Goal: Transaction & Acquisition: Purchase product/service

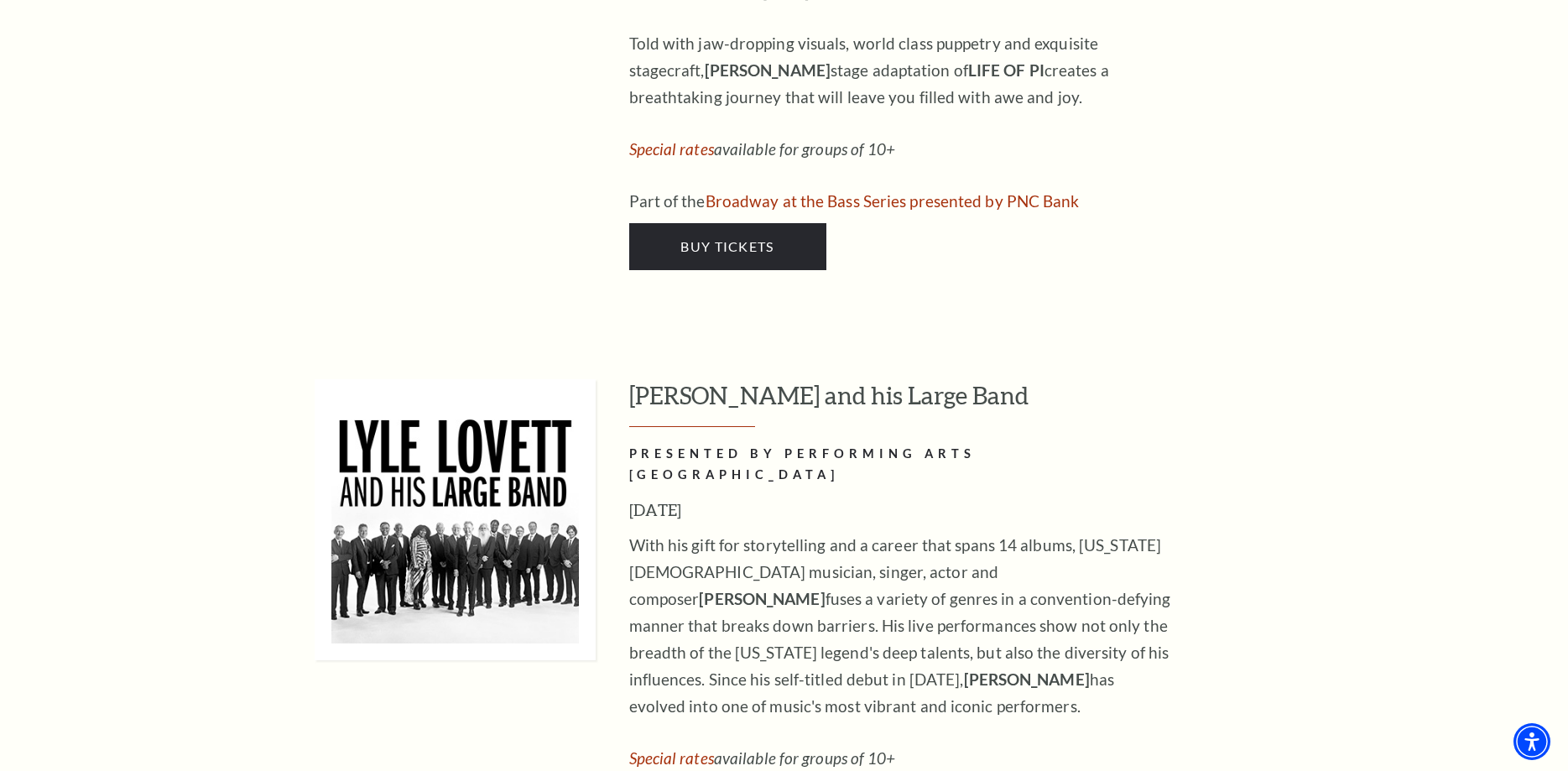
scroll to position [2482, 0]
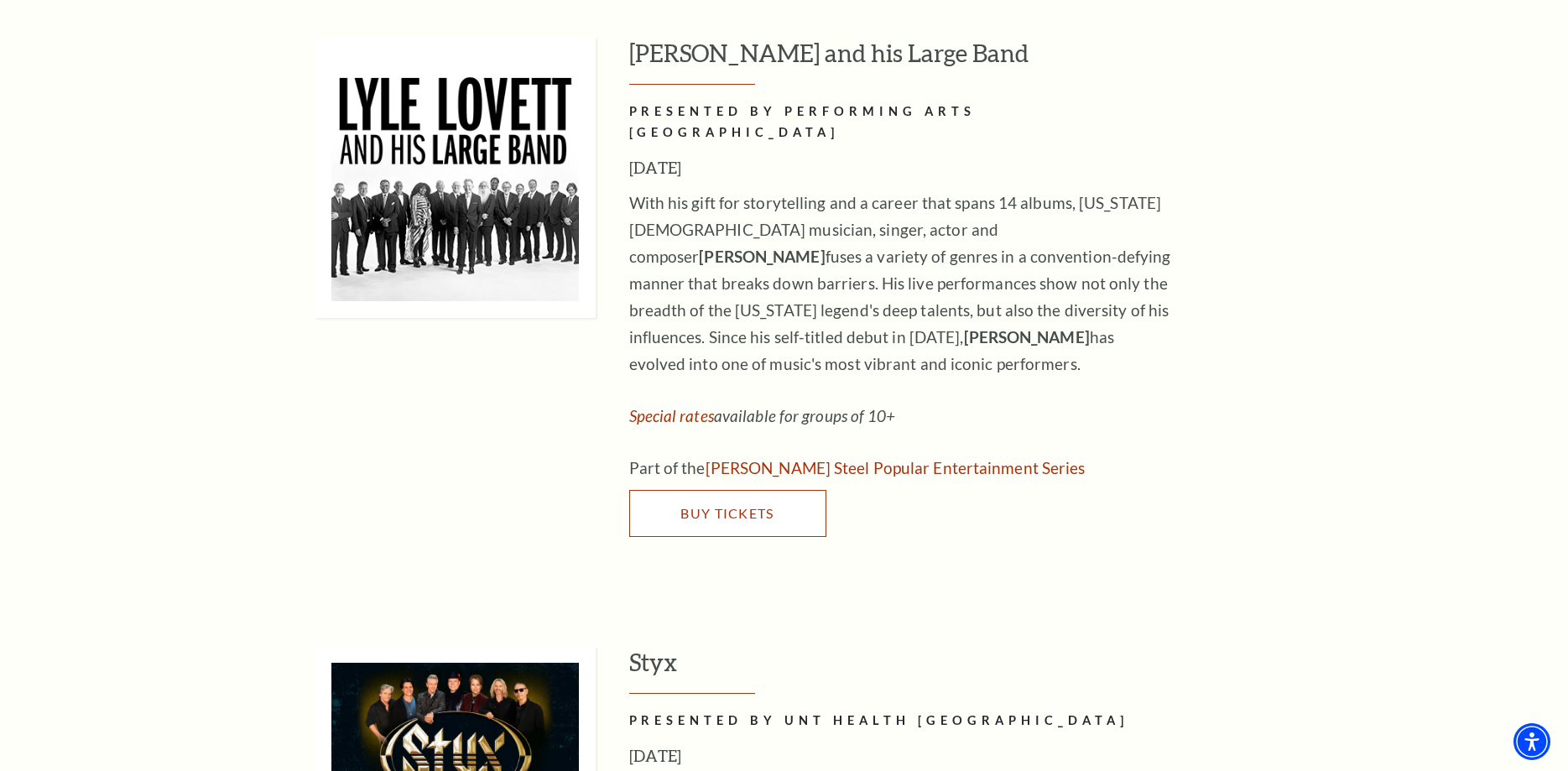
click at [736, 505] on span "Buy Tickets" at bounding box center [727, 513] width 93 height 16
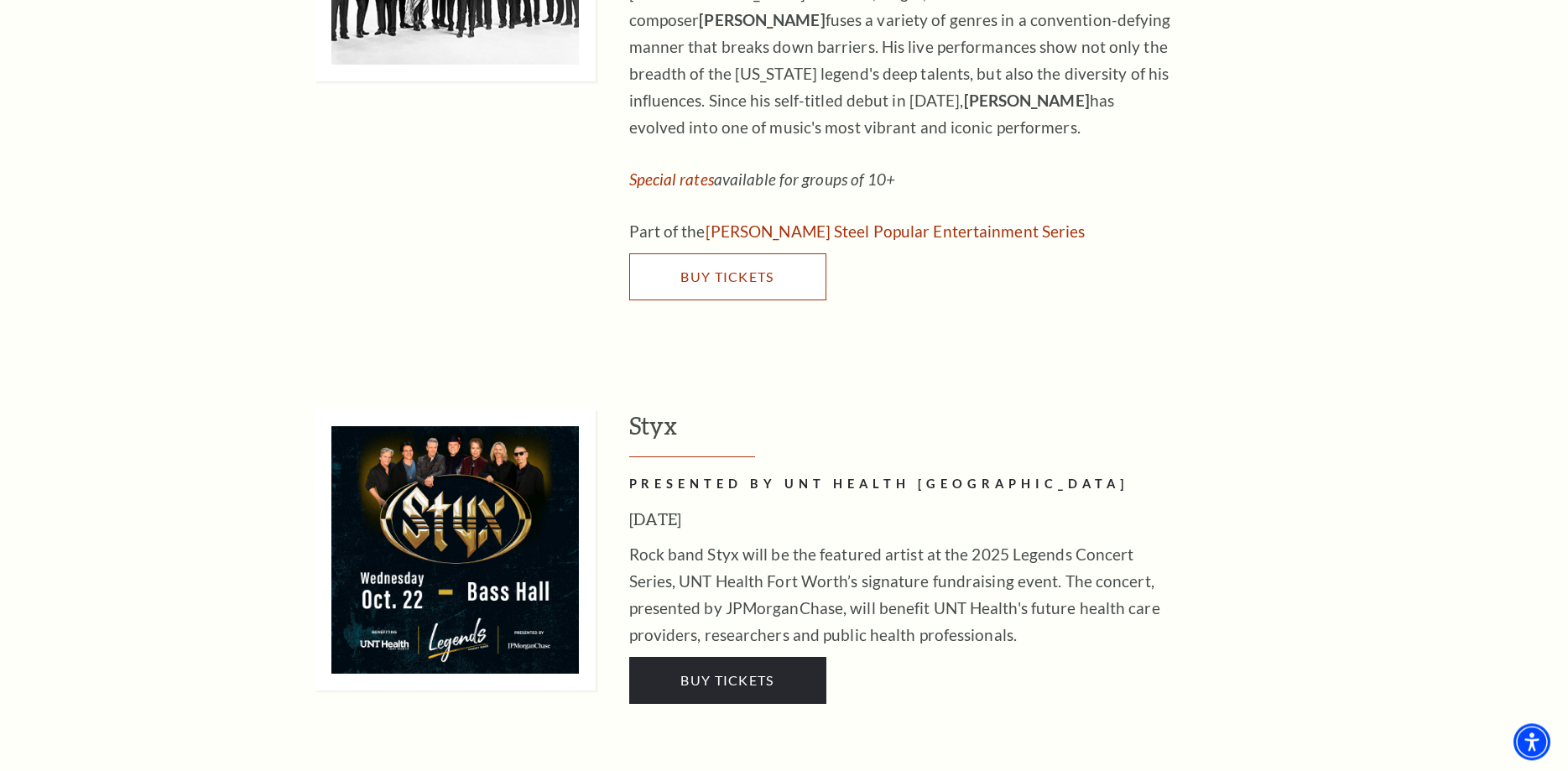
scroll to position [2910, 0]
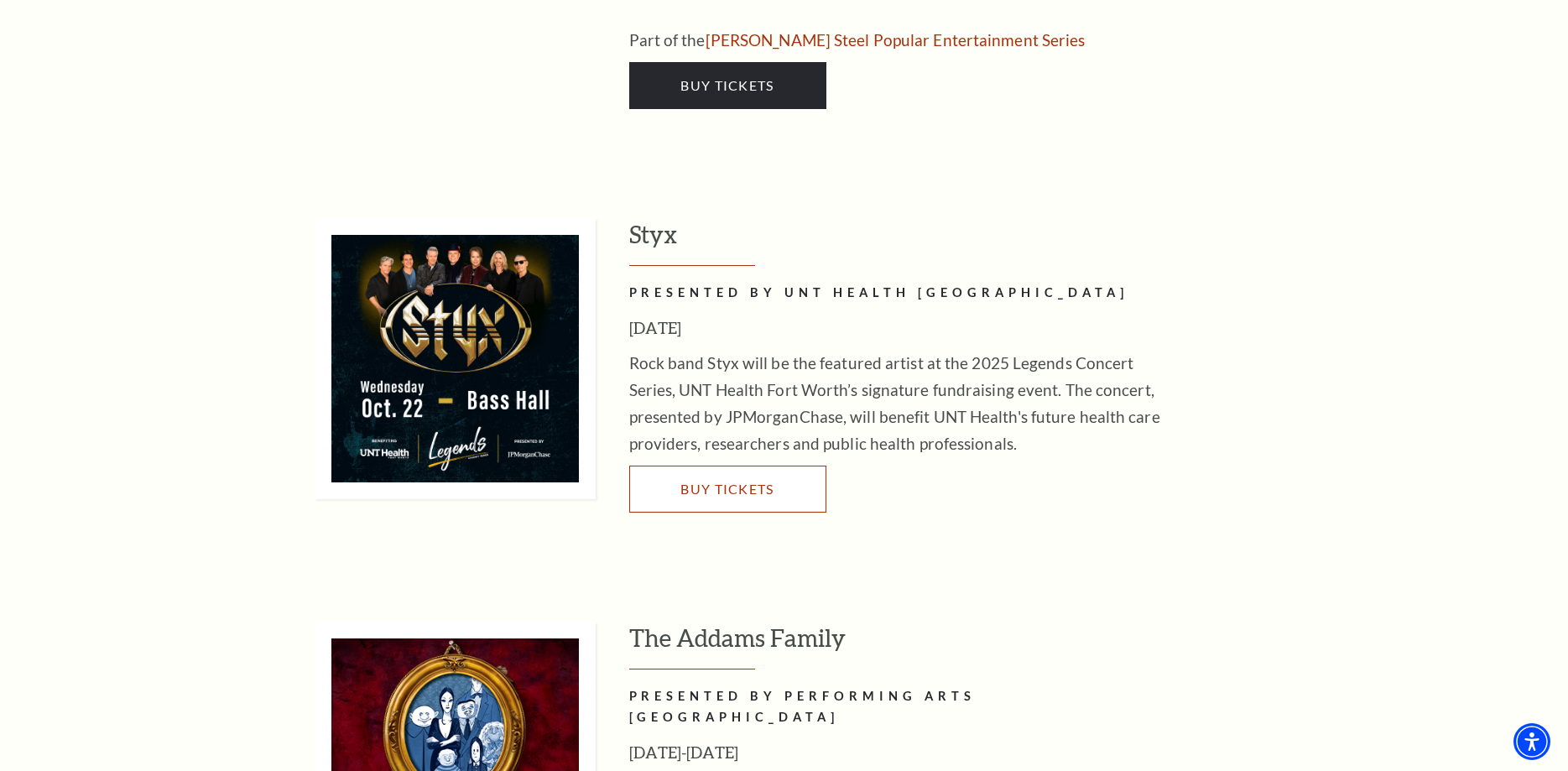
click at [740, 481] on span "Buy Tickets" at bounding box center [727, 489] width 93 height 16
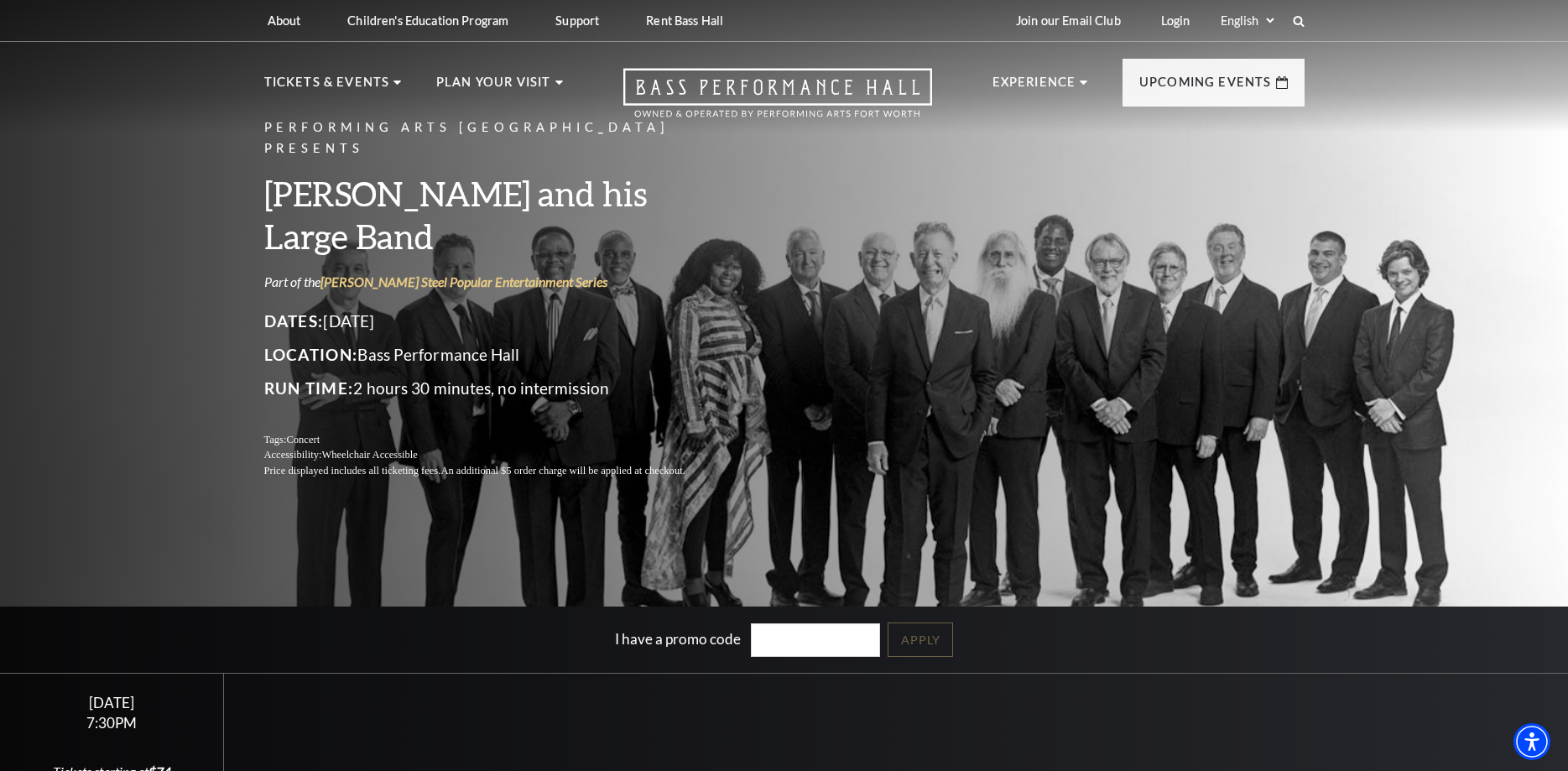
scroll to position [343, 0]
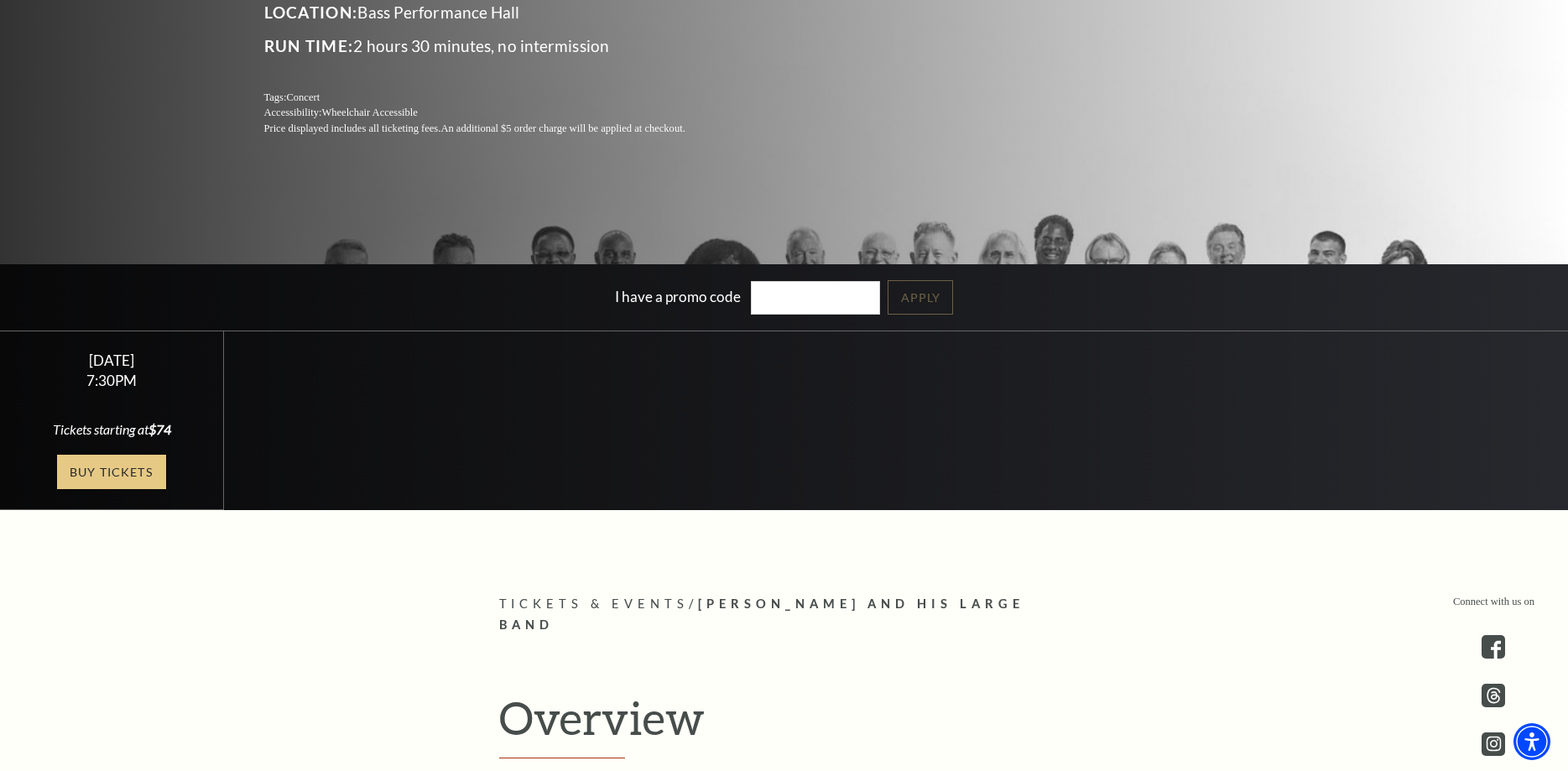
click at [111, 466] on link "Buy Tickets" at bounding box center [112, 471] width 109 height 34
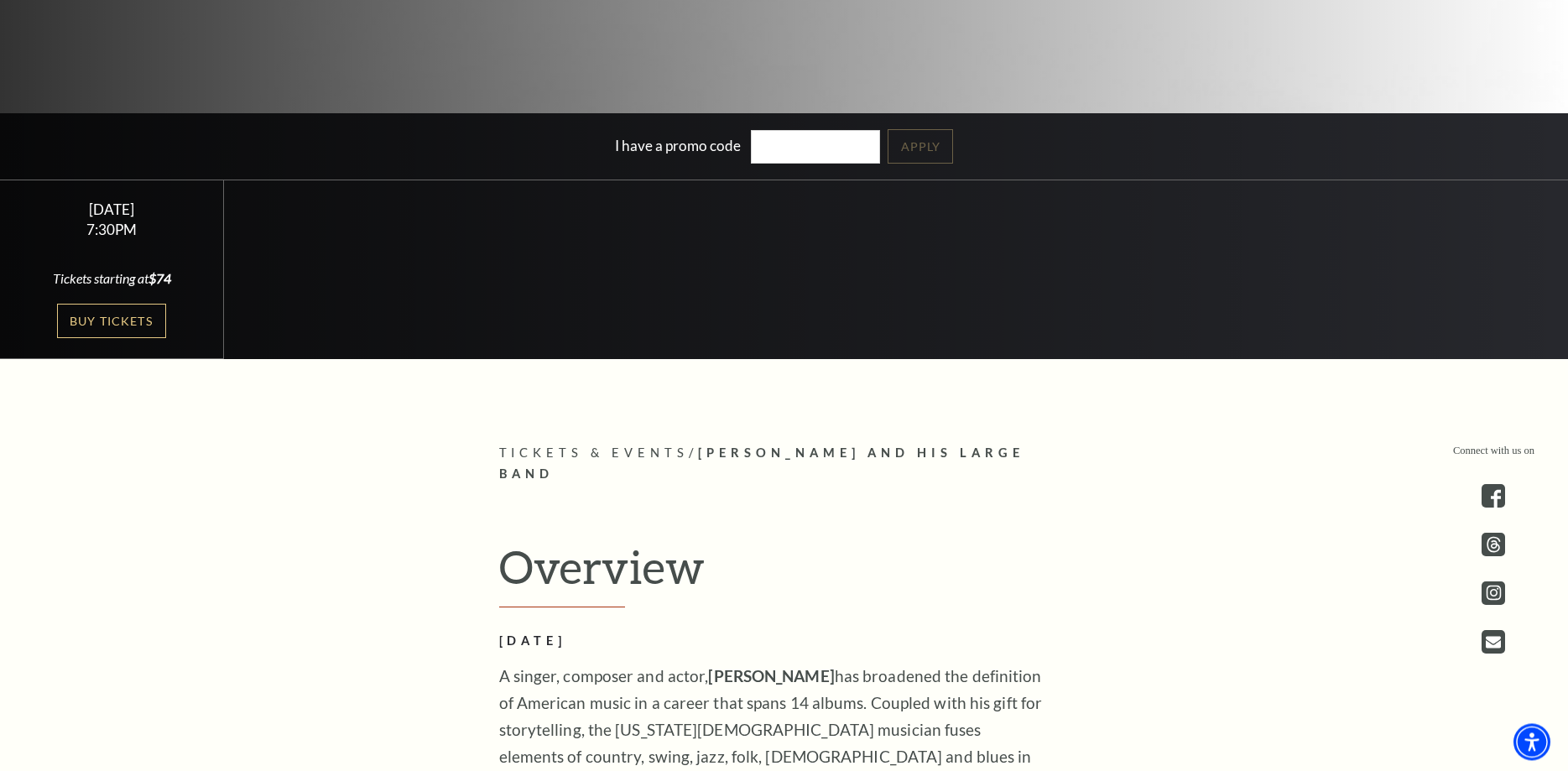
scroll to position [514, 0]
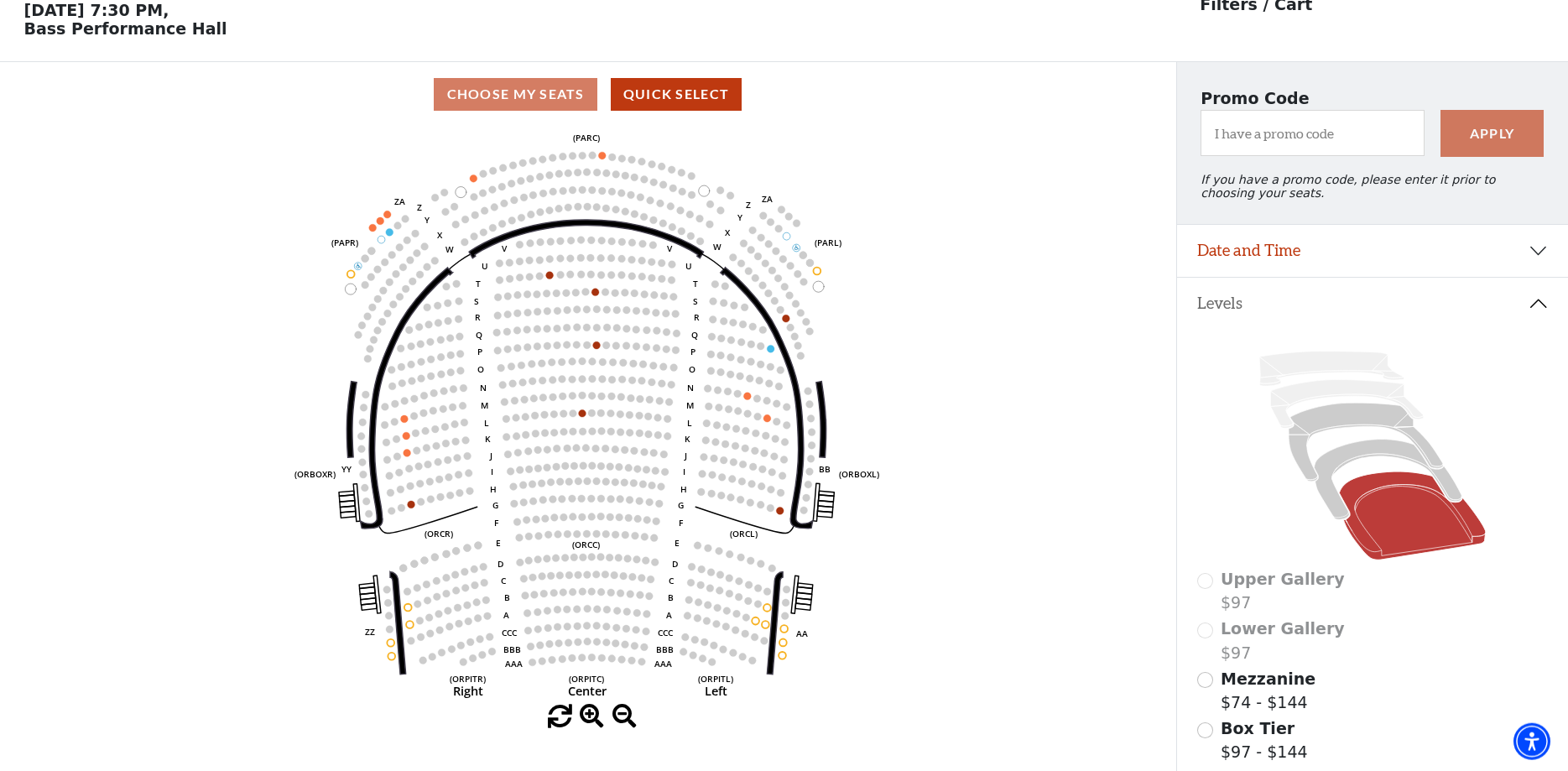
scroll to position [78, 0]
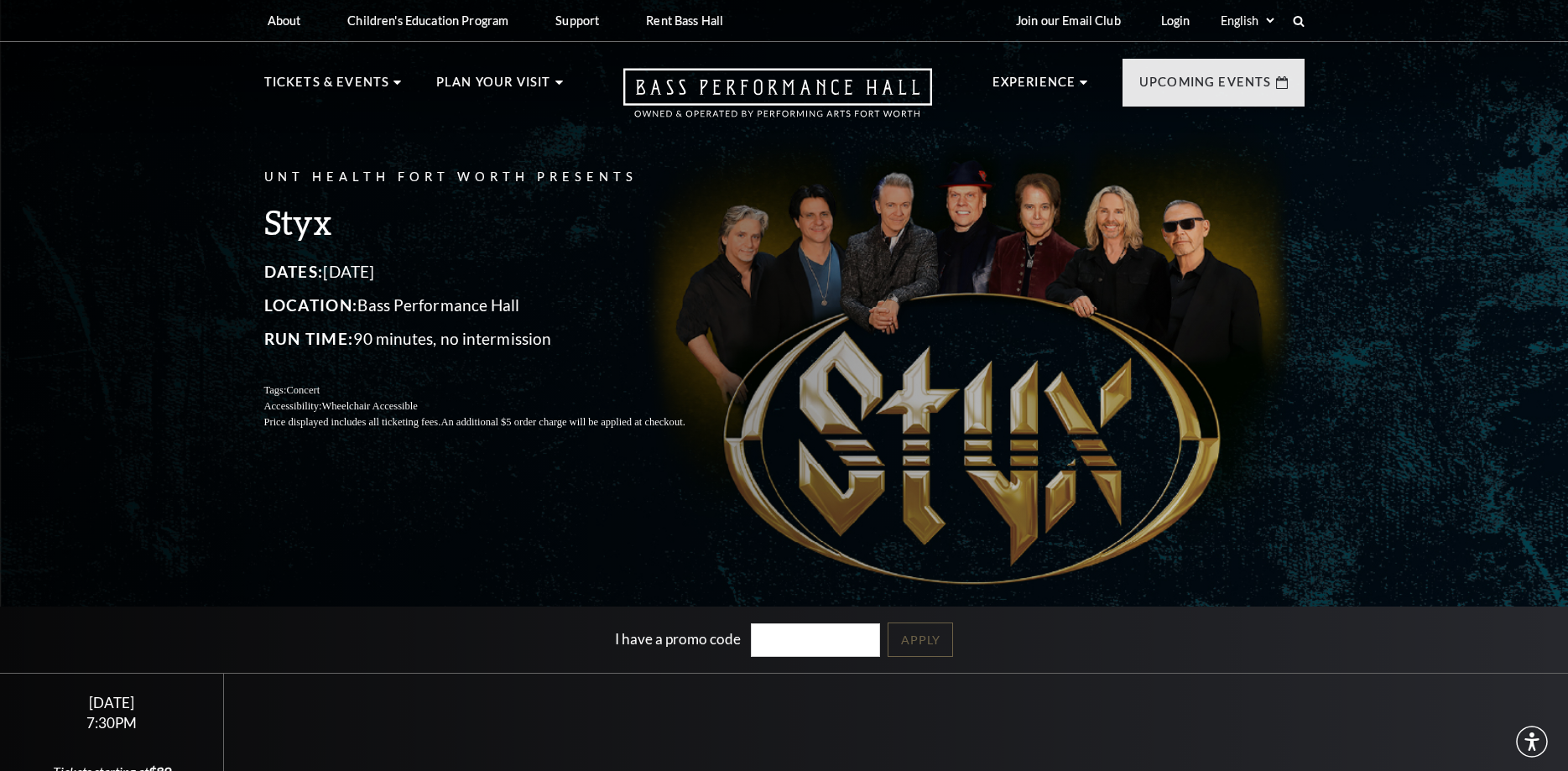
scroll to position [514, 0]
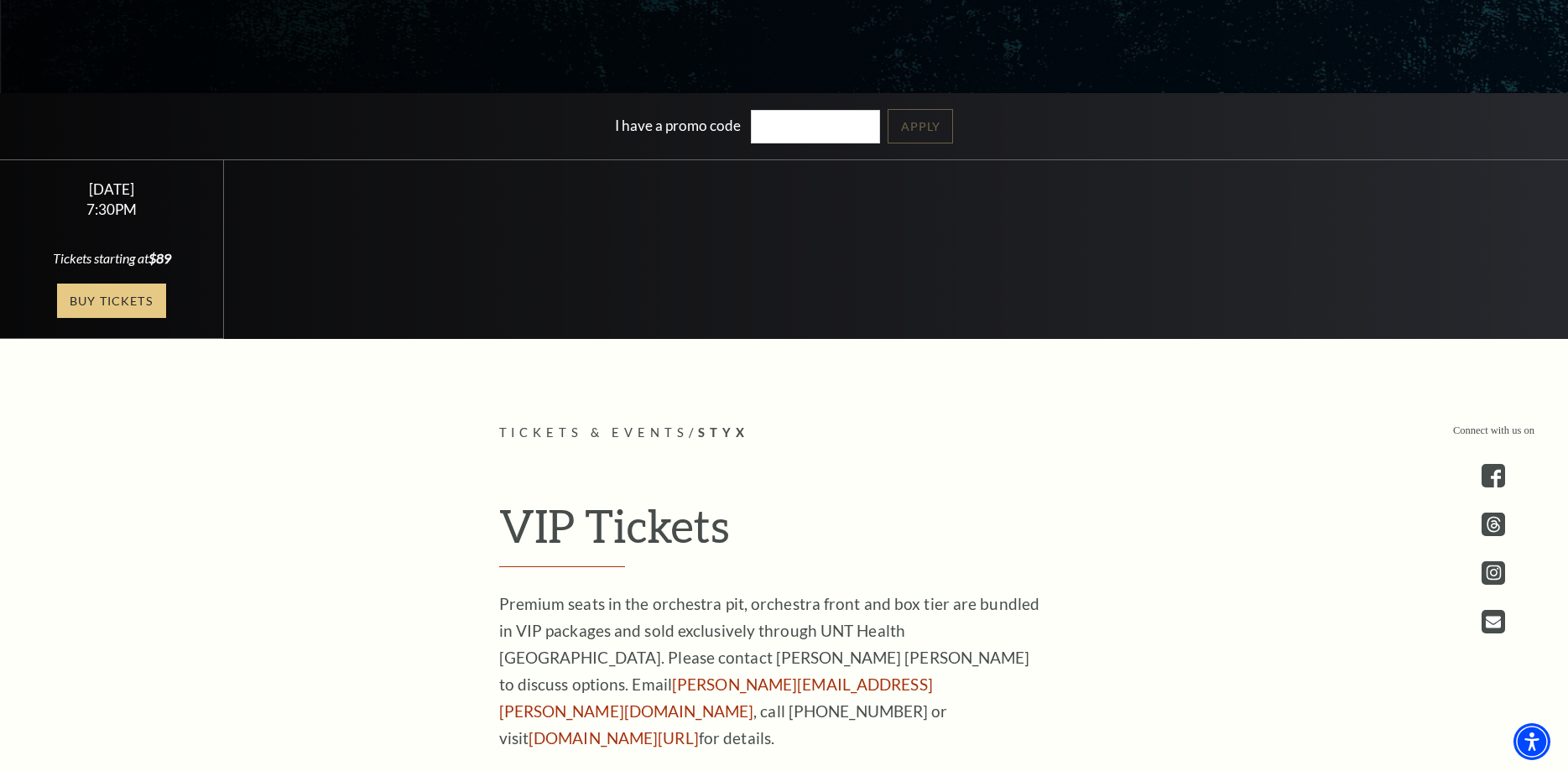
click at [132, 313] on link "Buy Tickets" at bounding box center [112, 300] width 109 height 34
